Goal: Information Seeking & Learning: Learn about a topic

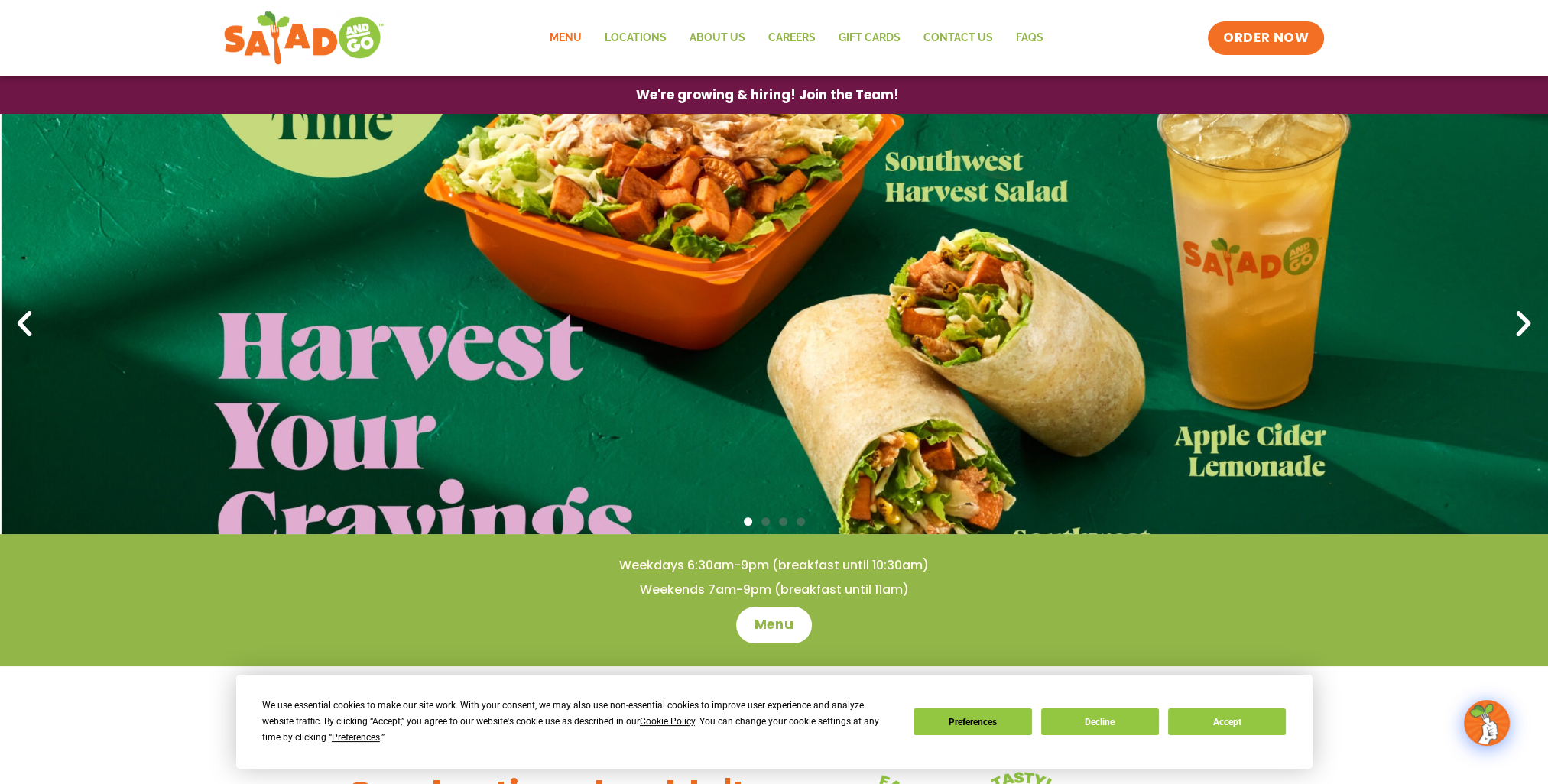
click at [575, 40] on link "Menu" at bounding box center [565, 37] width 55 height 35
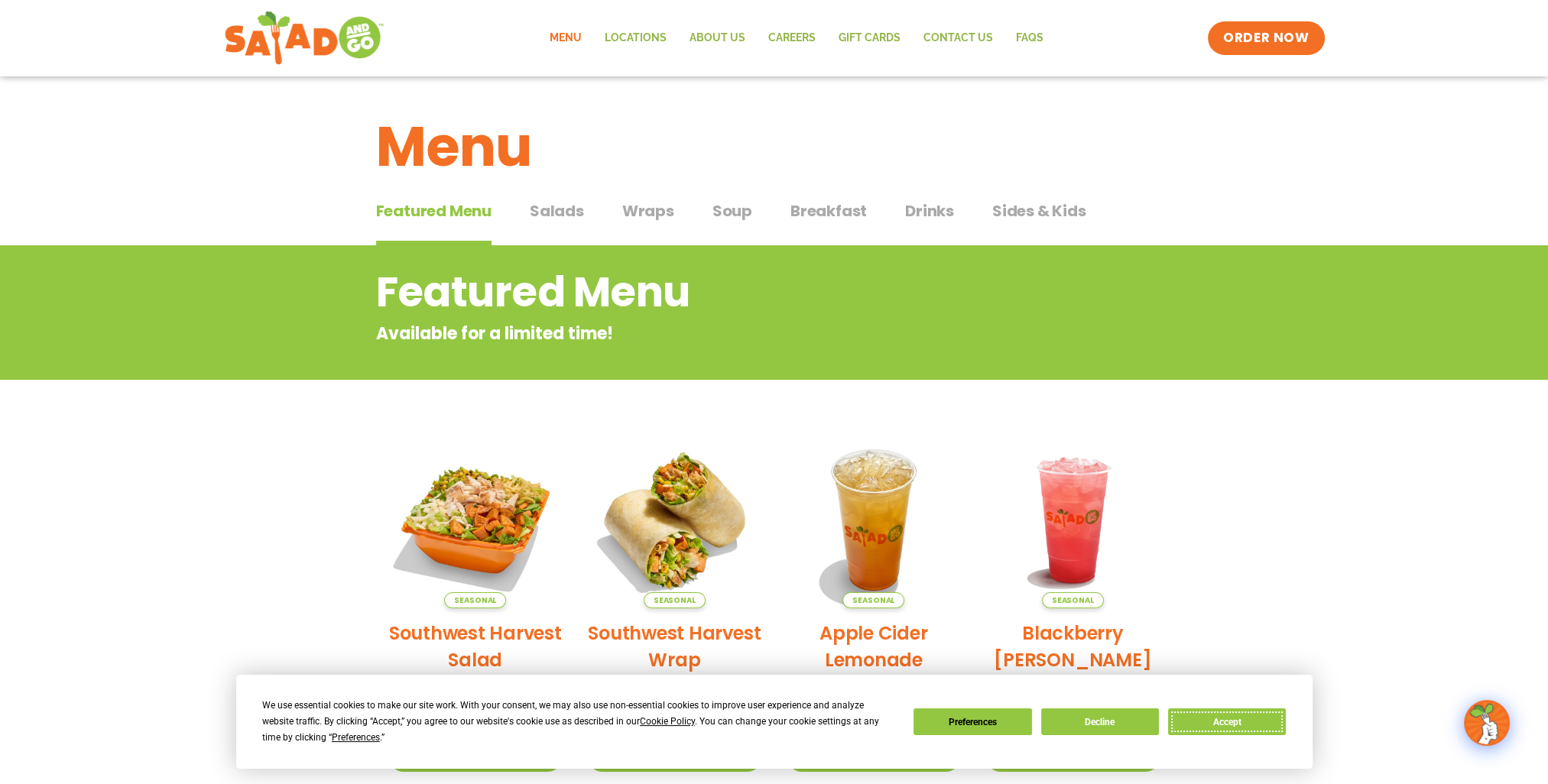
click at [1254, 725] on button "Accept" at bounding box center [1227, 721] width 118 height 27
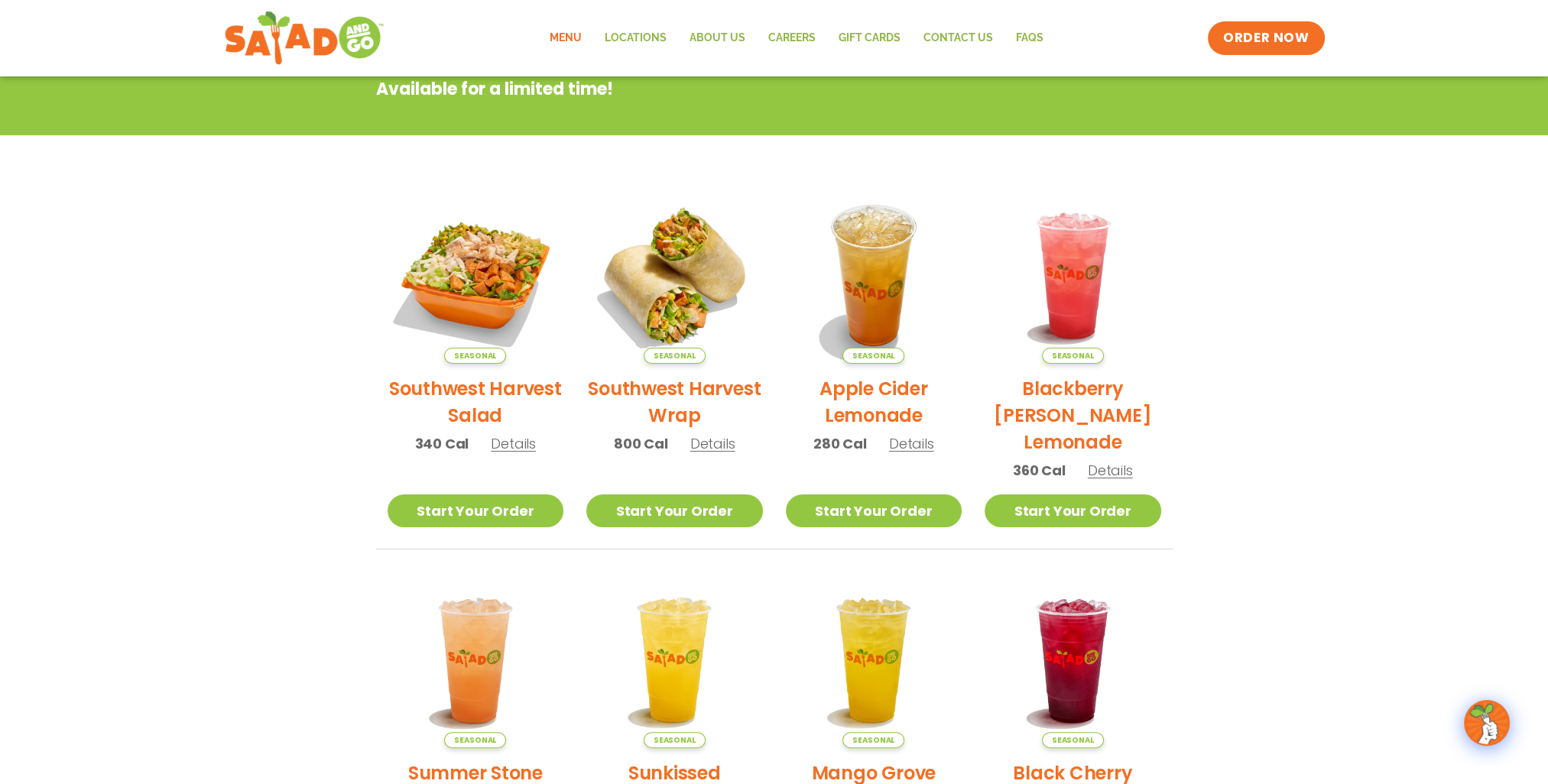
scroll to position [42, 0]
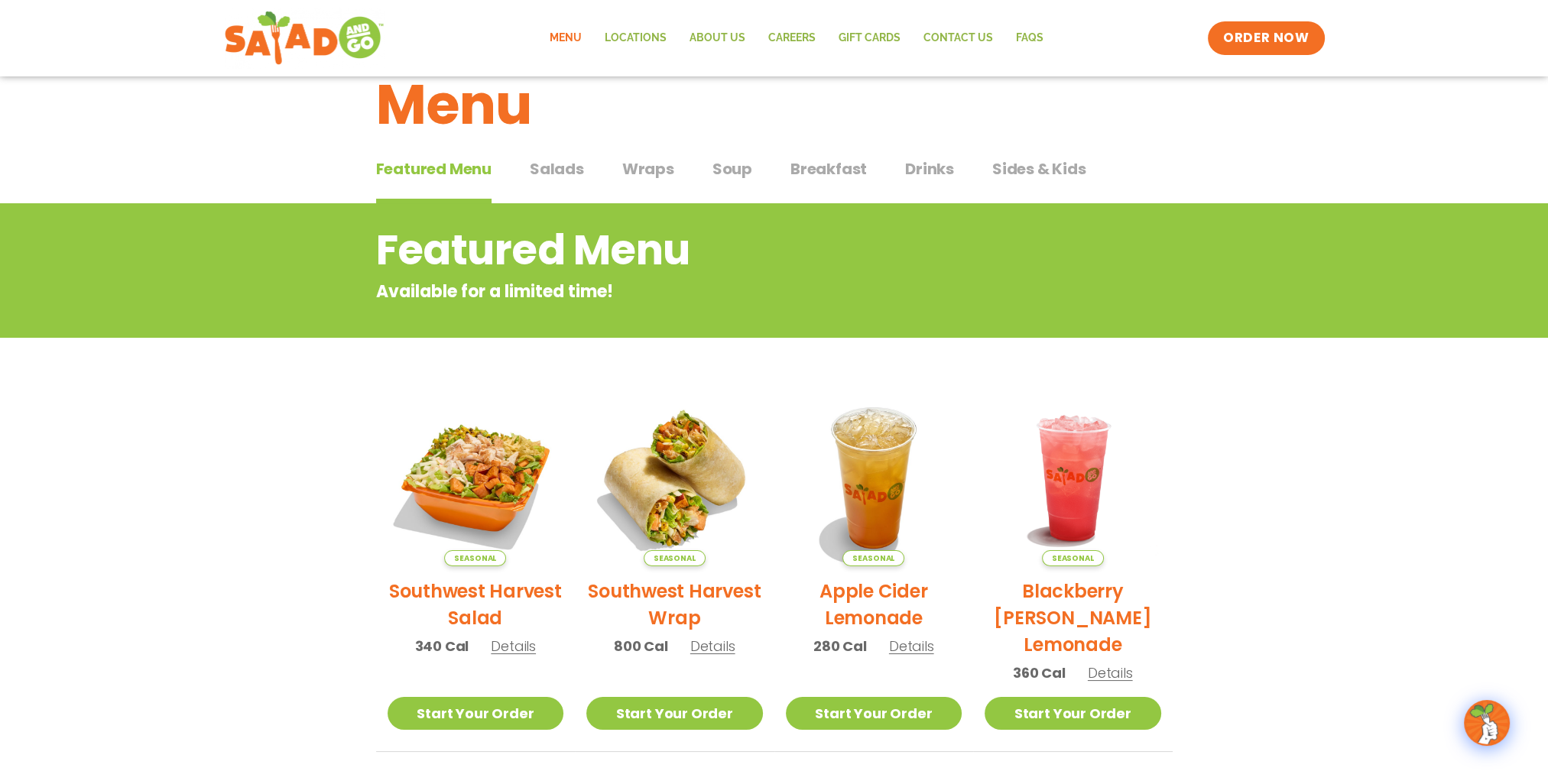
click at [556, 172] on span "Salads" at bounding box center [556, 169] width 55 height 23
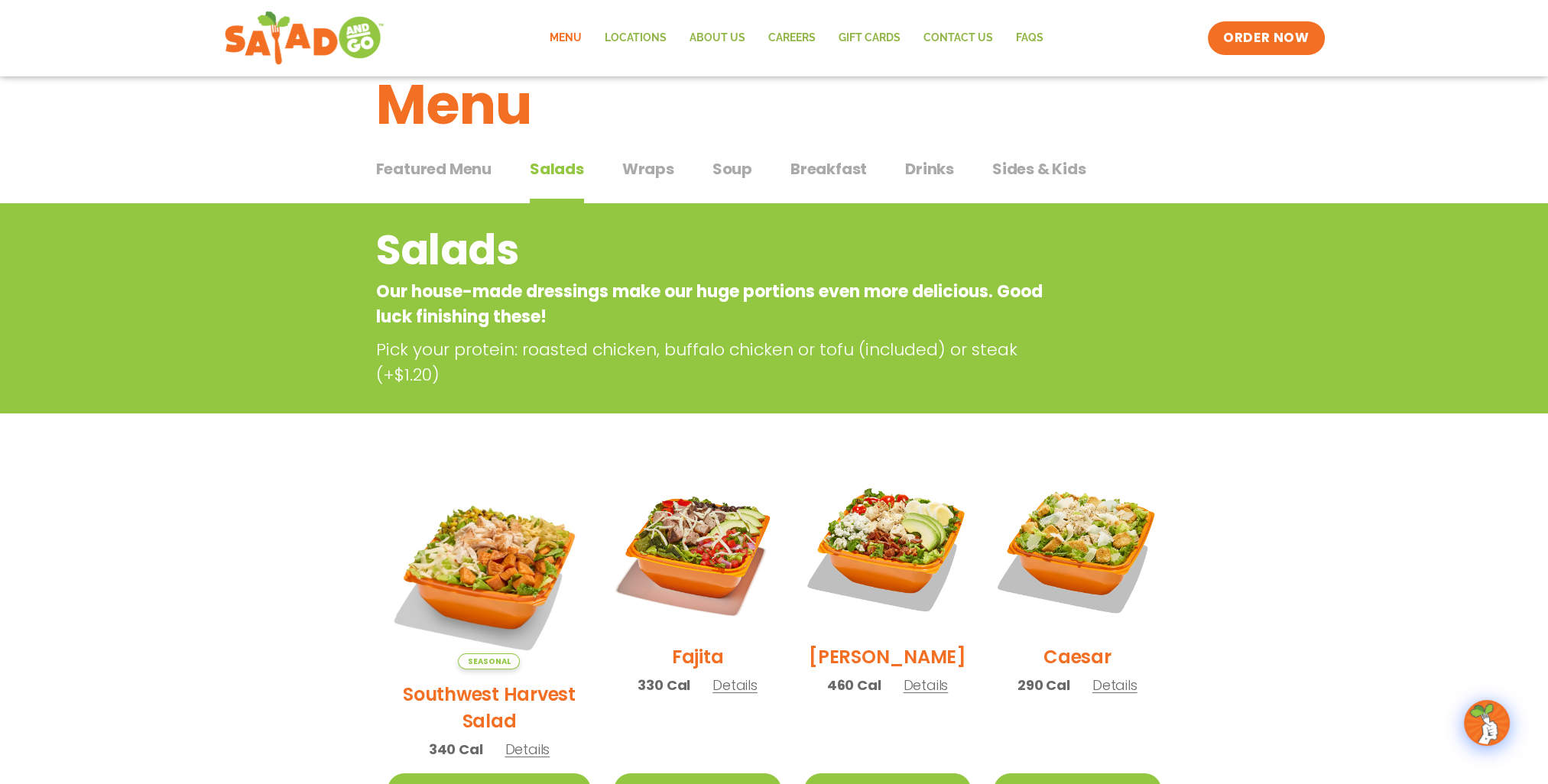
click at [648, 168] on span "Wraps" at bounding box center [648, 169] width 52 height 23
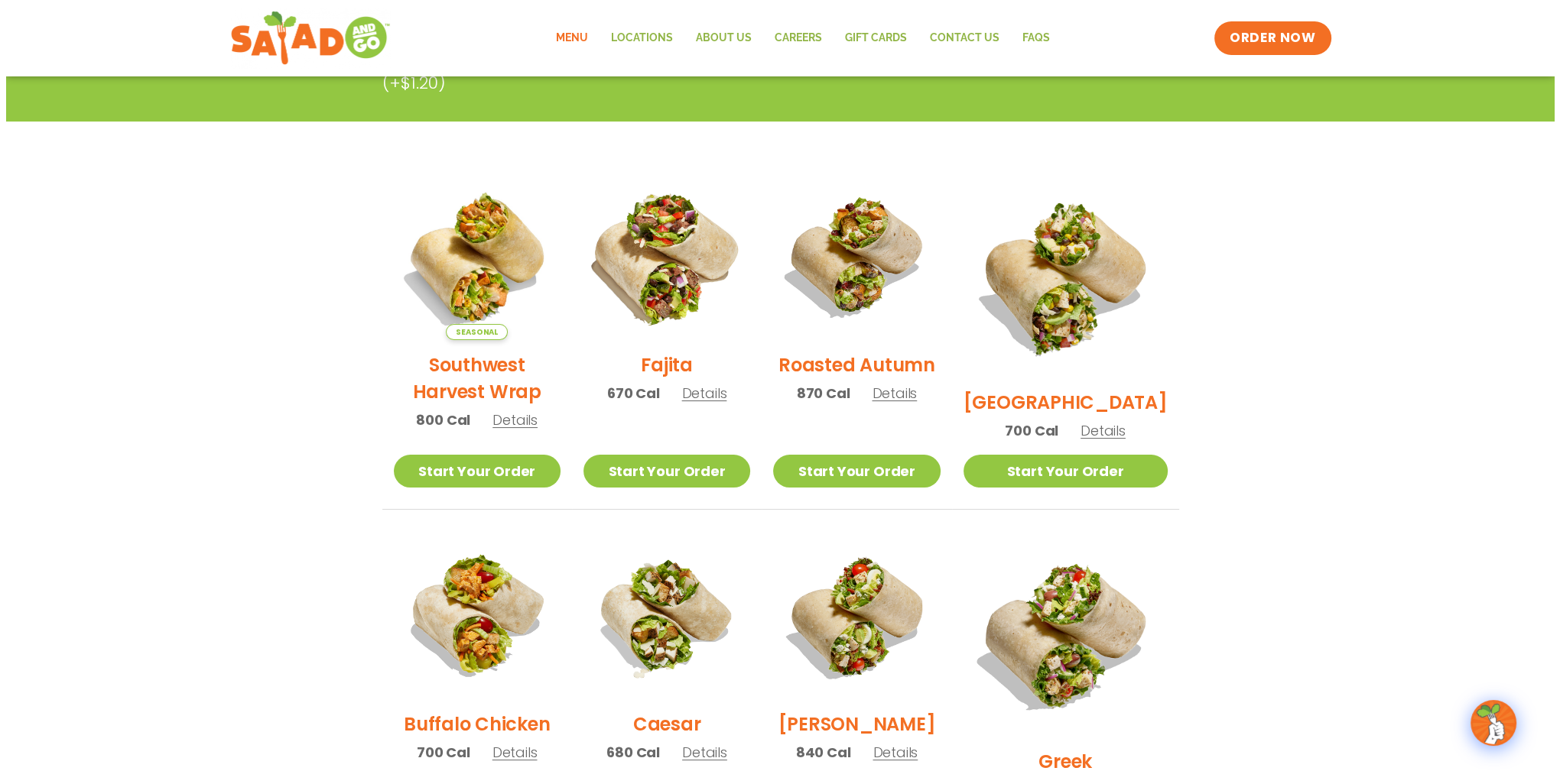
scroll to position [348, 0]
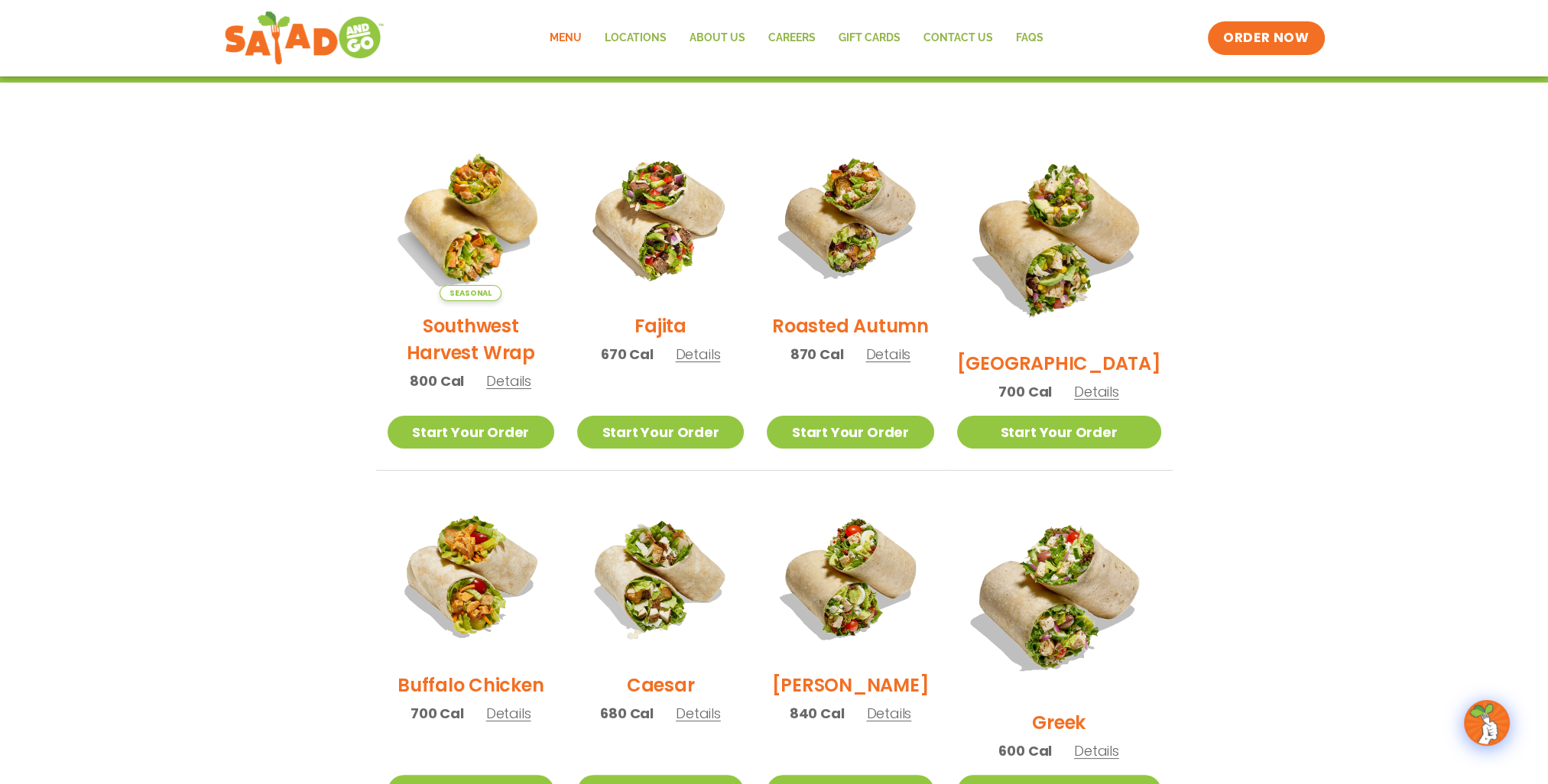
click at [704, 364] on span "Details" at bounding box center [698, 354] width 45 height 19
